Goal: Information Seeking & Learning: Learn about a topic

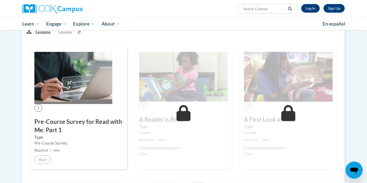
scroll to position [75, 0]
click at [309, 2] on div "Sign Up Log In Search Search..." at bounding box center [238, 7] width 220 height 14
click at [310, 6] on link "Log In" at bounding box center [310, 8] width 19 height 9
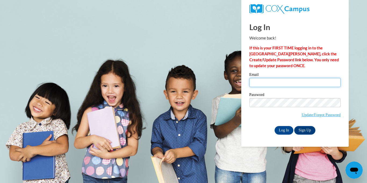
click at [262, 85] on input "Email" at bounding box center [294, 82] width 91 height 9
type input "talaeo91@gmail.com"
click at [284, 134] on input "Log In" at bounding box center [284, 130] width 19 height 9
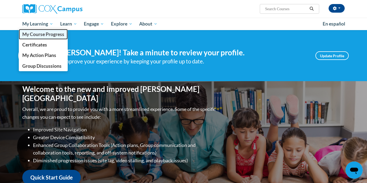
click at [51, 32] on span "My Course Progress" at bounding box center [43, 34] width 42 height 6
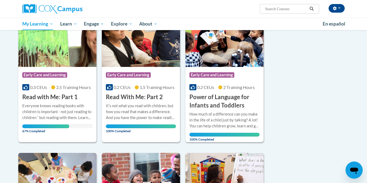
scroll to position [75, 0]
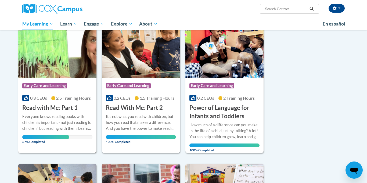
click at [30, 95] on span "0.3 CEUs" at bounding box center [38, 97] width 17 height 5
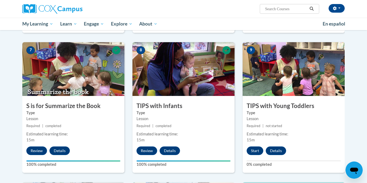
scroll to position [385, 0]
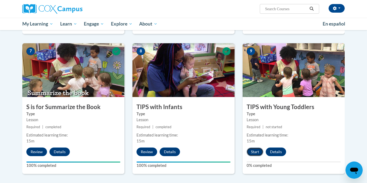
click at [251, 155] on button "Start" at bounding box center [255, 152] width 17 height 9
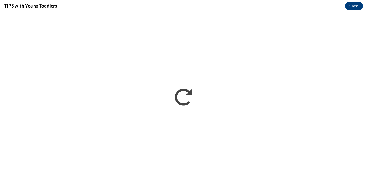
scroll to position [0, 0]
